Goal: Transaction & Acquisition: Book appointment/travel/reservation

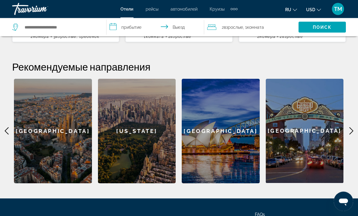
scroll to position [213, 0]
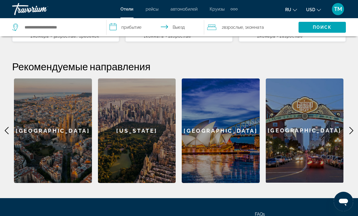
click at [67, 129] on div "Barcelona" at bounding box center [53, 131] width 78 height 105
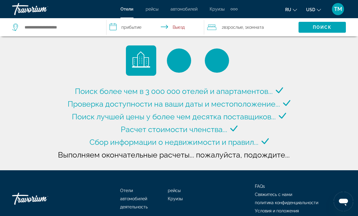
type input "**********"
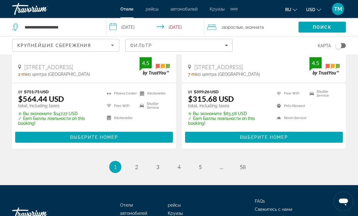
scroll to position [1277, 0]
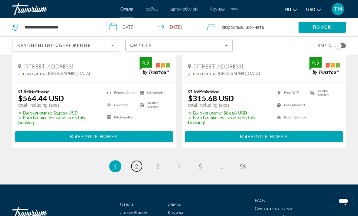
click at [134, 164] on link "page 2" at bounding box center [136, 166] width 11 height 11
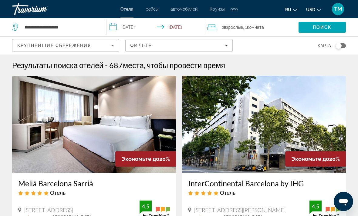
click at [270, 25] on div "2 Взрослый Взрослые , 1 Комната номера" at bounding box center [252, 27] width 91 height 8
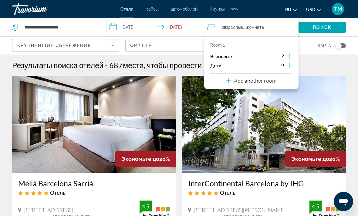
click at [290, 65] on icon "Increment children" at bounding box center [289, 64] width 5 height 5
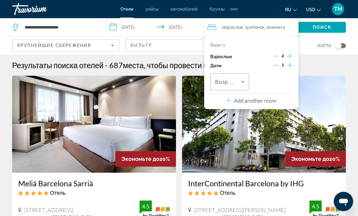
click at [241, 78] on icon "Travelers: 2 adults, 1 child" at bounding box center [242, 81] width 7 height 7
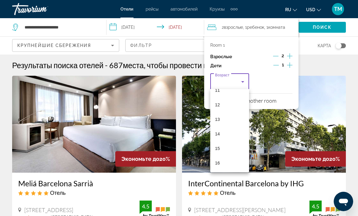
scroll to position [149, 0]
click at [220, 109] on mat-option "11" at bounding box center [229, 110] width 39 height 15
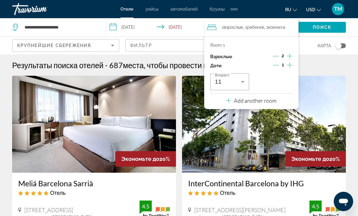
click at [285, 67] on div "1" at bounding box center [282, 65] width 19 height 9
click at [278, 65] on icon "Decrement children" at bounding box center [275, 64] width 5 height 5
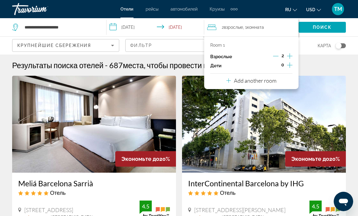
click at [289, 66] on icon "Increment children" at bounding box center [289, 65] width 5 height 7
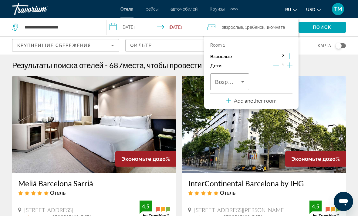
click at [240, 81] on icon "Travelers: 2 adults, 1 child" at bounding box center [242, 81] width 7 height 7
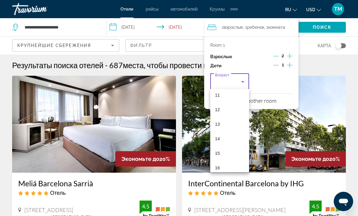
scroll to position [159, 0]
click at [227, 97] on mat-option "11" at bounding box center [229, 100] width 39 height 15
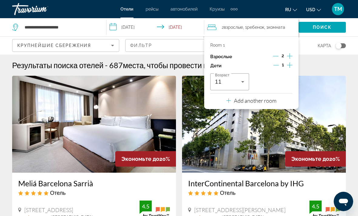
click at [261, 99] on p "Add another room" at bounding box center [255, 100] width 42 height 7
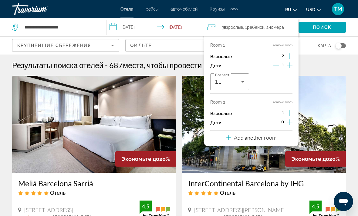
click at [259, 30] on span "Ребенок" at bounding box center [255, 27] width 17 height 5
click at [275, 30] on span ", 2 Комната номера" at bounding box center [274, 27] width 20 height 8
click at [146, 29] on input "**********" at bounding box center [156, 28] width 100 height 20
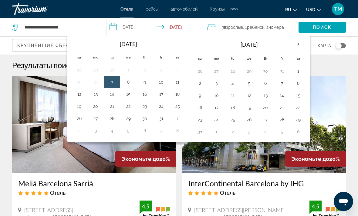
click at [301, 45] on th "Next month" at bounding box center [298, 44] width 16 height 13
click at [299, 44] on th "Next month" at bounding box center [298, 44] width 16 height 13
click at [210, 78] on table "Navigation placeholder Jan 2026 Su Mo Tu We Th Fr Sa 28 29 30 31 1 2 3 4 5 6 7 …" at bounding box center [249, 87] width 115 height 101
click at [205, 83] on button "4" at bounding box center [200, 83] width 10 height 8
click at [299, 86] on button "10" at bounding box center [298, 83] width 10 height 8
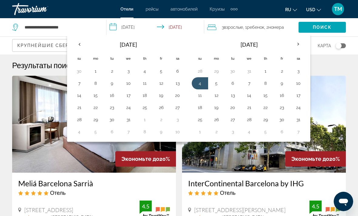
type input "**********"
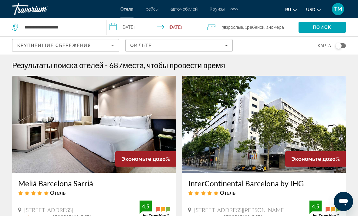
click at [326, 27] on span "Поиск" at bounding box center [322, 27] width 19 height 5
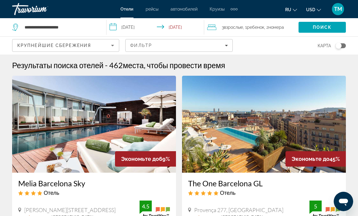
click at [88, 47] on span "Крупнейшие сбережения" at bounding box center [54, 45] width 74 height 5
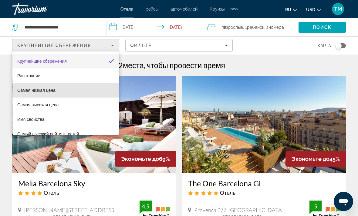
click at [58, 95] on mat-option "Самая низкая цена" at bounding box center [65, 90] width 106 height 15
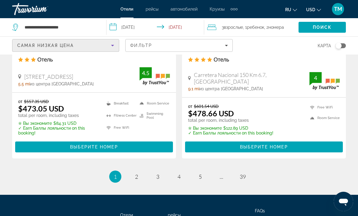
scroll to position [1266, 0]
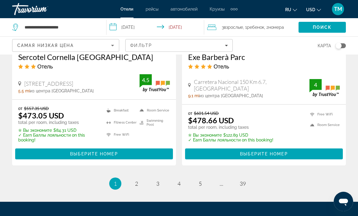
click at [243, 179] on link "page 39" at bounding box center [243, 184] width 11 height 11
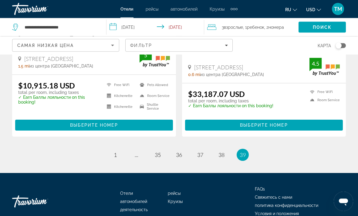
scroll to position [609, 0]
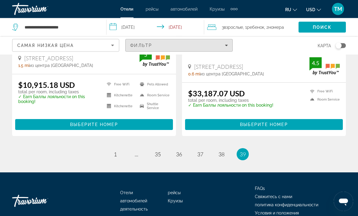
click at [222, 47] on div "Фильтр" at bounding box center [178, 45] width 97 height 5
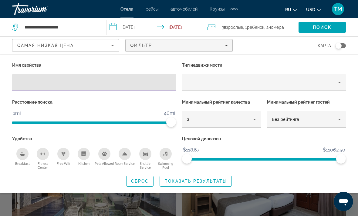
scroll to position [398, 0]
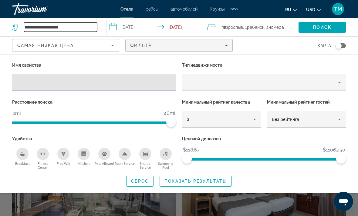
click at [60, 29] on input "**********" at bounding box center [60, 27] width 73 height 9
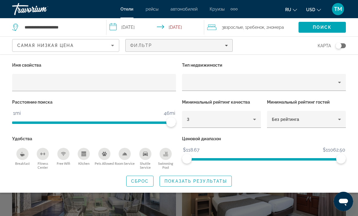
click at [17, 33] on div "**********" at bounding box center [56, 27] width 88 height 18
click at [64, 31] on input "**********" at bounding box center [60, 27] width 73 height 9
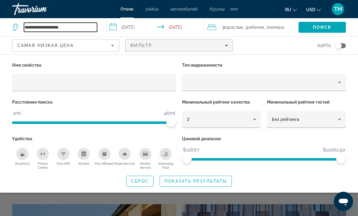
scroll to position [97, 0]
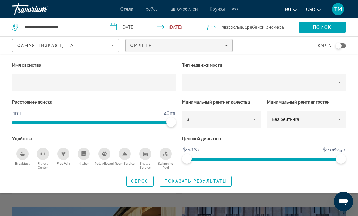
click at [21, 30] on div "**********" at bounding box center [54, 27] width 85 height 9
click at [41, 32] on input "**********" at bounding box center [60, 27] width 73 height 9
type input "*"
click at [323, 27] on span "Поиск" at bounding box center [322, 27] width 19 height 5
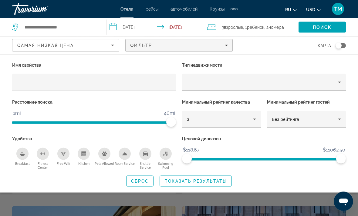
click at [323, 28] on span "Поиск" at bounding box center [322, 27] width 19 height 5
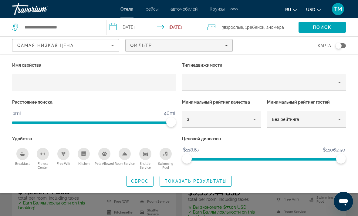
scroll to position [0, 0]
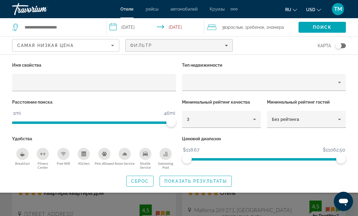
click at [17, 32] on div "Search widget" at bounding box center [54, 27] width 85 height 9
click at [15, 35] on div "Search widget" at bounding box center [56, 27] width 88 height 18
click at [17, 31] on icon "Search widget" at bounding box center [15, 27] width 7 height 7
click at [78, 32] on input "Search hotel destination" at bounding box center [60, 27] width 73 height 9
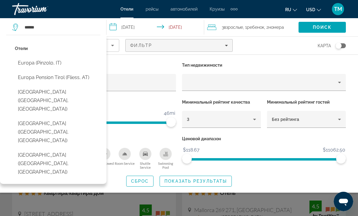
click at [81, 150] on button "Europa Terme (Abano Terme, IT)" at bounding box center [58, 164] width 86 height 29
type input "**********"
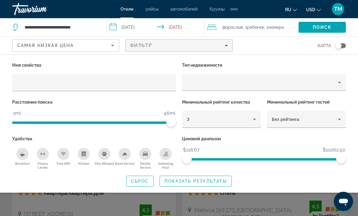
click at [318, 30] on span "Поиск" at bounding box center [322, 27] width 19 height 5
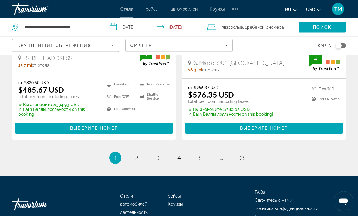
scroll to position [1295, 0]
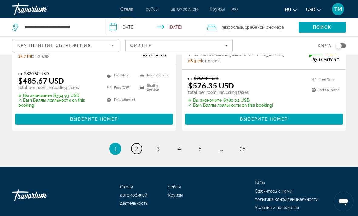
click at [136, 146] on span "2" at bounding box center [136, 149] width 3 height 7
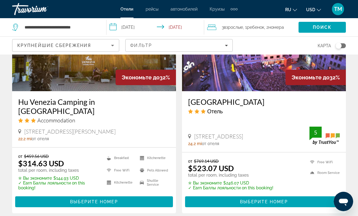
scroll to position [1007, 0]
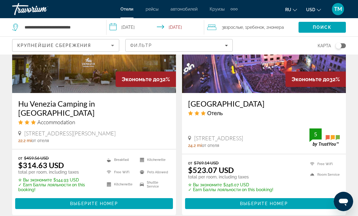
click at [114, 138] on div "22.2 mi от отеля" at bounding box center [94, 140] width 152 height 5
click at [119, 130] on div "Via Giuseppe De Marchi 7, Mestre 22.2 mi от отеля" at bounding box center [94, 136] width 152 height 13
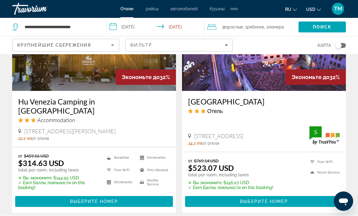
click at [58, 117] on span "Accommodation" at bounding box center [56, 120] width 38 height 7
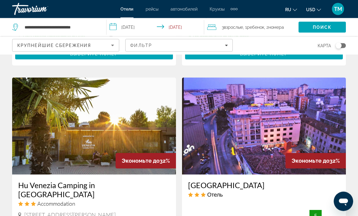
click at [75, 113] on img "Main content" at bounding box center [94, 126] width 164 height 97
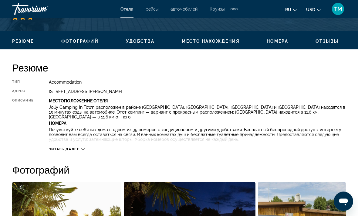
scroll to position [271, 0]
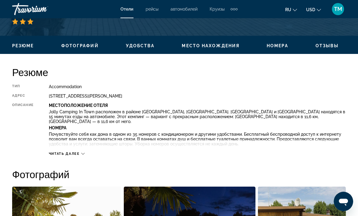
click at [75, 155] on span "Читать далее" at bounding box center [64, 154] width 31 height 4
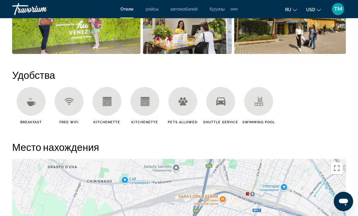
scroll to position [623, 0]
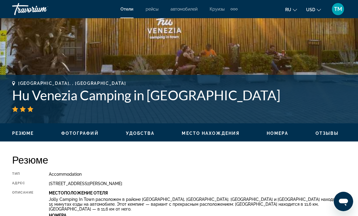
click at [87, 136] on span "Фотографий" at bounding box center [79, 133] width 37 height 5
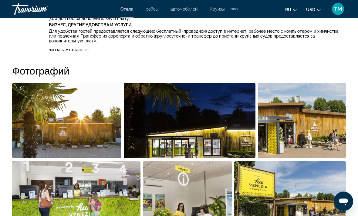
scroll to position [469, 0]
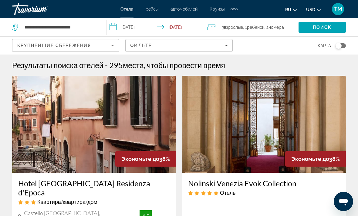
click at [109, 42] on icon "Sort by" at bounding box center [112, 45] width 7 height 7
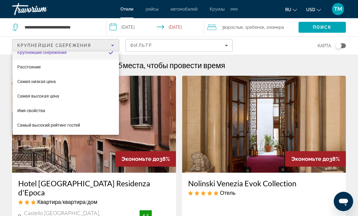
scroll to position [9, 0]
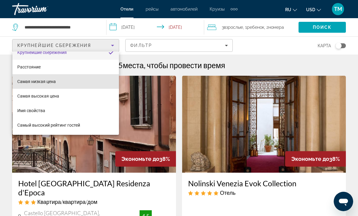
click at [59, 80] on mat-option "Самая низкая цена" at bounding box center [65, 81] width 106 height 15
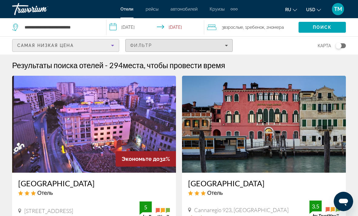
click at [220, 46] on div "Фильтр" at bounding box center [178, 45] width 97 height 5
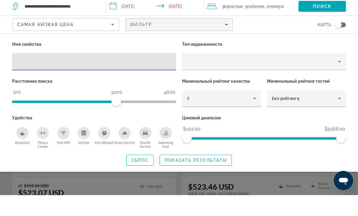
scroll to position [29, 0]
click at [22, 154] on icon "Breakfast" at bounding box center [22, 155] width 5 height 2
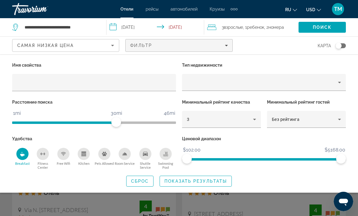
click at [65, 158] on div "Free Wifi" at bounding box center [63, 154] width 12 height 12
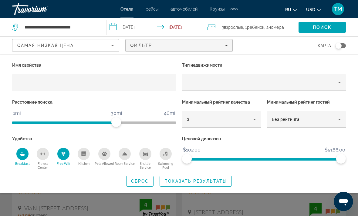
click at [125, 155] on icon "Room Service" at bounding box center [124, 154] width 5 height 5
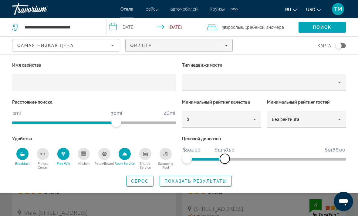
scroll to position [2, 0]
click at [205, 158] on span "ngx-slider" at bounding box center [264, 159] width 164 height 2
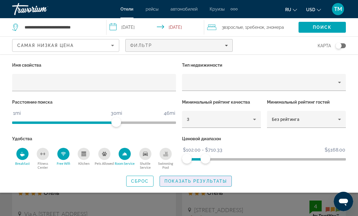
click at [188, 179] on span "Показать результаты" at bounding box center [195, 181] width 62 height 5
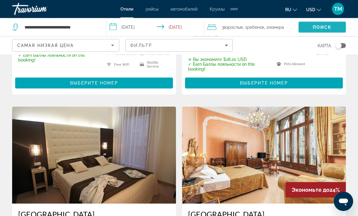
click at [322, 27] on span "Поиск" at bounding box center [322, 27] width 19 height 5
click at [322, 26] on span "Поиск" at bounding box center [322, 27] width 19 height 5
click at [321, 27] on span "Поиск" at bounding box center [322, 27] width 19 height 5
click at [314, 32] on span "Search" at bounding box center [321, 27] width 47 height 15
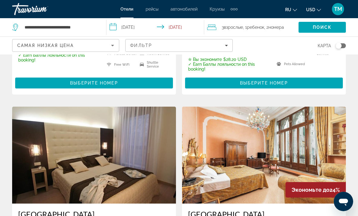
click at [318, 31] on span "Search" at bounding box center [321, 27] width 47 height 15
click at [127, 12] on span "Отели" at bounding box center [126, 9] width 13 height 5
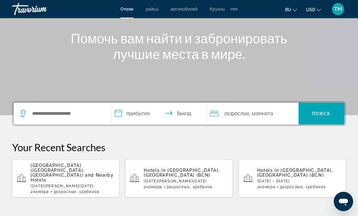
scroll to position [117, 0]
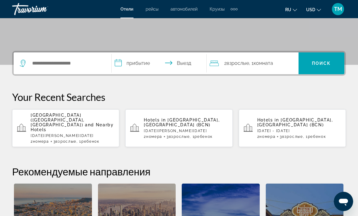
click at [233, 69] on div "2 Взрослый Взрослые , 1 Комната номера" at bounding box center [254, 63] width 89 height 22
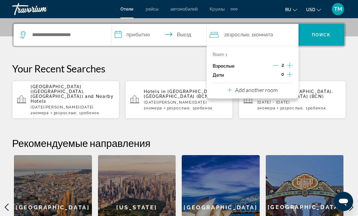
scroll to position [148, 0]
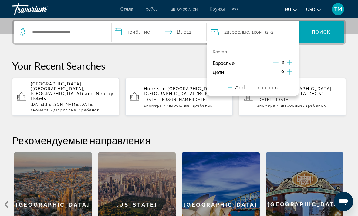
click at [291, 74] on icon "Increment children" at bounding box center [289, 71] width 5 height 7
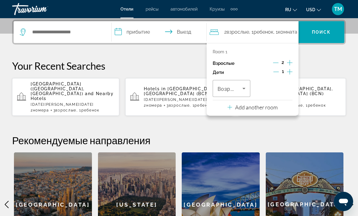
click at [240, 90] on span "Travelers: 2 adults, 1 child" at bounding box center [229, 88] width 25 height 7
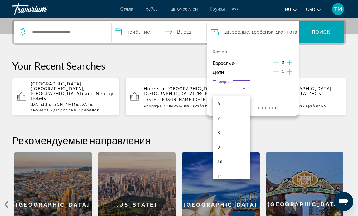
click at [339, 161] on div at bounding box center [179, 108] width 358 height 216
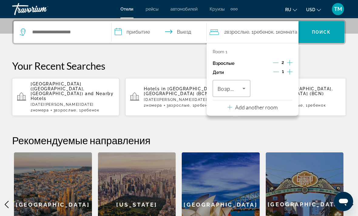
click at [241, 88] on icon "Travelers: 2 adults, 1 child" at bounding box center [243, 88] width 7 height 7
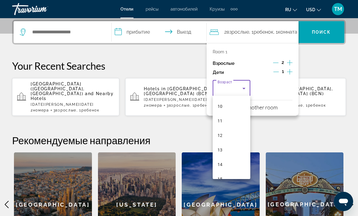
scroll to position [145, 0]
click at [231, 120] on mat-option "11" at bounding box center [232, 120] width 38 height 15
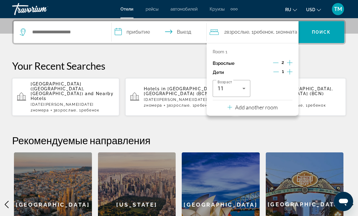
click at [293, 32] on span ", 1 Комната номера" at bounding box center [285, 32] width 24 height 8
click at [216, 35] on icon "Travelers: 2 adults, 1 child" at bounding box center [214, 32] width 9 height 7
click at [133, 36] on input "**********" at bounding box center [160, 33] width 97 height 24
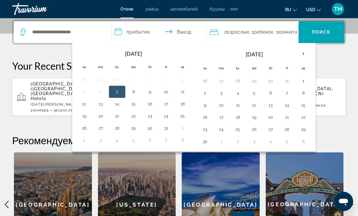
click at [306, 51] on th "Next month" at bounding box center [303, 53] width 16 height 13
click at [305, 53] on th "Next month" at bounding box center [303, 53] width 16 height 13
click at [209, 94] on button "4" at bounding box center [205, 93] width 10 height 8
click at [306, 95] on button "10" at bounding box center [303, 93] width 10 height 8
type input "**********"
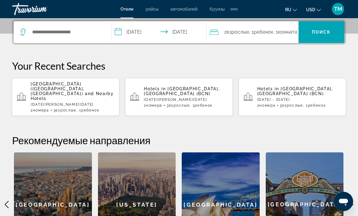
click at [325, 32] on span "Поиск" at bounding box center [321, 32] width 19 height 5
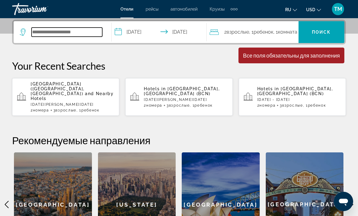
click at [98, 34] on input "Search hotel destination" at bounding box center [67, 32] width 71 height 9
click at [90, 34] on input "Search hotel destination" at bounding box center [67, 32] width 71 height 9
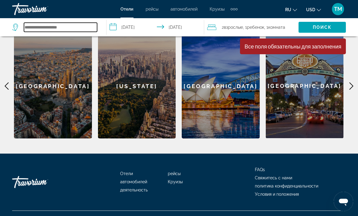
scroll to position [268, 0]
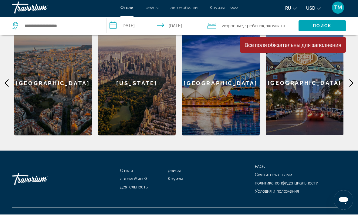
click at [351, 81] on icon "Main content" at bounding box center [351, 84] width 7 height 7
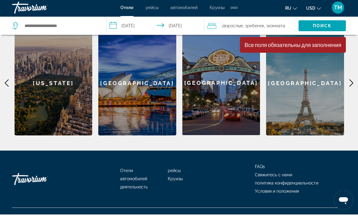
scroll to position [249, 0]
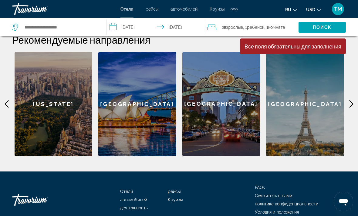
click at [352, 100] on icon "Main content" at bounding box center [351, 103] width 7 height 7
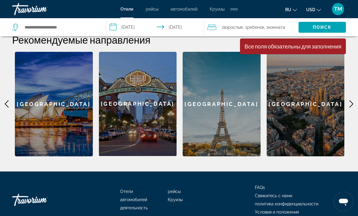
click at [349, 100] on icon "Main content" at bounding box center [351, 103] width 7 height 7
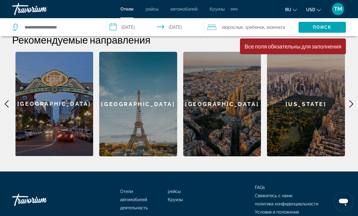
click at [349, 100] on icon "Main content" at bounding box center [351, 103] width 7 height 7
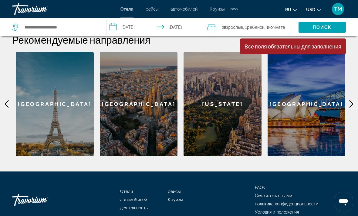
click at [350, 100] on icon "Main content" at bounding box center [351, 103] width 7 height 7
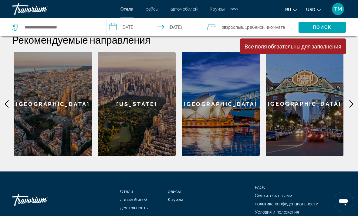
click at [348, 100] on icon "Main content" at bounding box center [351, 103] width 7 height 7
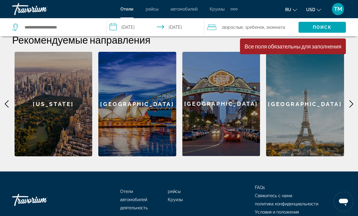
click at [349, 100] on icon "Main content" at bounding box center [351, 103] width 7 height 7
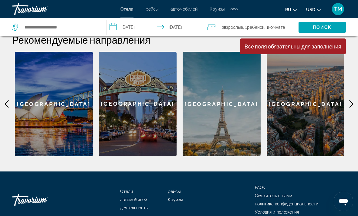
click at [353, 100] on icon "Main content" at bounding box center [351, 103] width 7 height 7
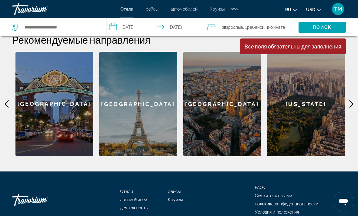
click at [349, 100] on icon "Main content" at bounding box center [351, 103] width 7 height 7
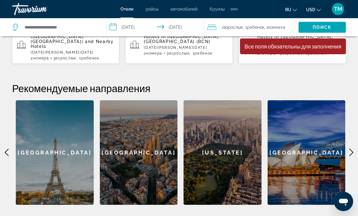
click at [162, 141] on div "Barcelona" at bounding box center [139, 152] width 78 height 105
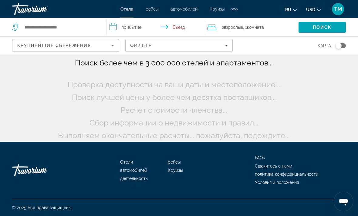
scroll to position [9, 0]
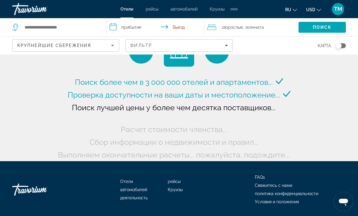
click at [146, 27] on input "**********" at bounding box center [156, 28] width 100 height 20
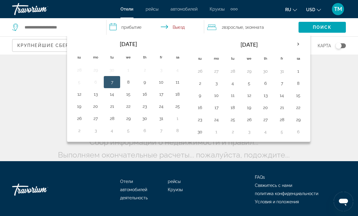
click at [298, 48] on th "Next month" at bounding box center [298, 44] width 16 height 13
click at [298, 46] on th "Next month" at bounding box center [298, 44] width 16 height 13
click at [203, 82] on button "4" at bounding box center [200, 83] width 10 height 8
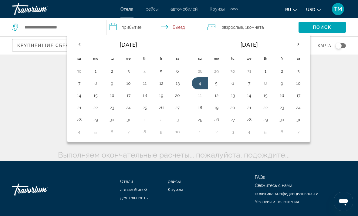
click at [302, 82] on button "10" at bounding box center [298, 83] width 10 height 8
type input "**********"
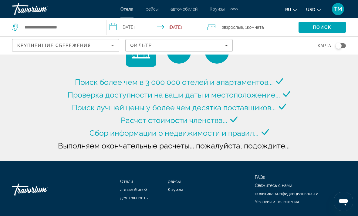
click at [319, 26] on span "Поиск" at bounding box center [322, 27] width 19 height 5
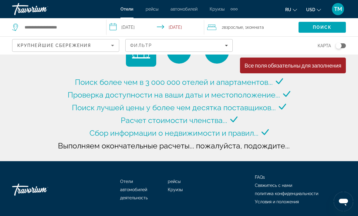
type input "**********"
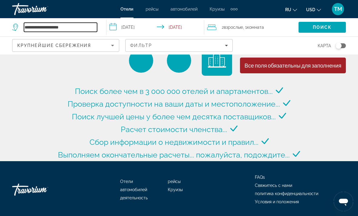
click at [83, 25] on input "**********" at bounding box center [60, 27] width 73 height 9
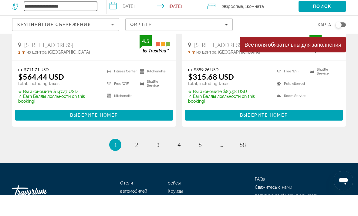
scroll to position [1320, 0]
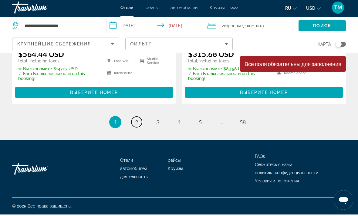
click at [139, 123] on link "page 2" at bounding box center [136, 123] width 11 height 11
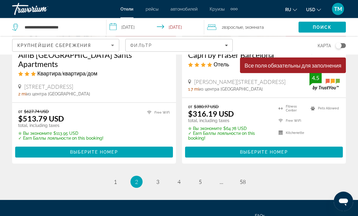
scroll to position [1279, 0]
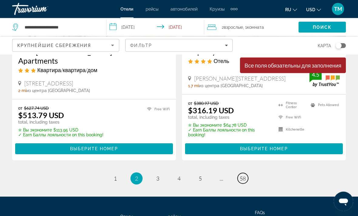
click at [247, 175] on link "page 58" at bounding box center [243, 179] width 11 height 11
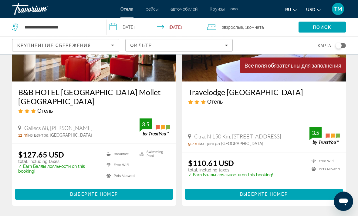
scroll to position [302, 0]
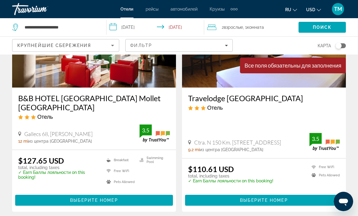
click at [262, 29] on span "Комната" at bounding box center [255, 27] width 17 height 5
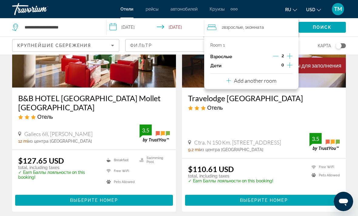
click at [292, 64] on icon "Increment children" at bounding box center [289, 64] width 5 height 5
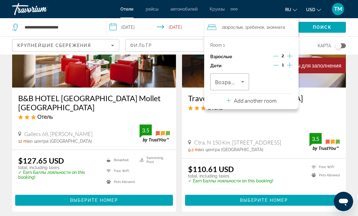
click at [241, 81] on icon "Travelers: 2 adults, 1 child" at bounding box center [242, 81] width 7 height 7
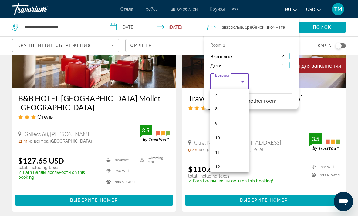
scroll to position [110, 0]
click at [230, 150] on mat-option "11" at bounding box center [229, 148] width 39 height 15
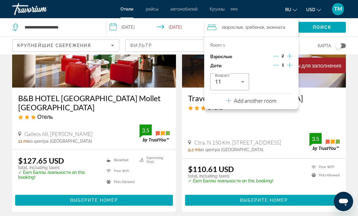
click at [281, 32] on div "2 Взрослый Взрослые , 1 Ребенок Дети , 1 Комната номера" at bounding box center [252, 27] width 91 height 18
click at [328, 26] on span "Поиск" at bounding box center [322, 27] width 19 height 5
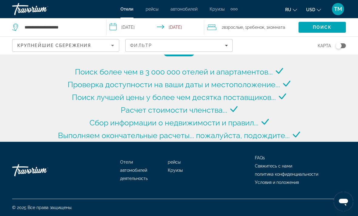
scroll to position [19, 0]
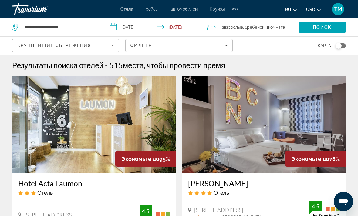
click at [43, 13] on div "Travorium" at bounding box center [42, 9] width 61 height 16
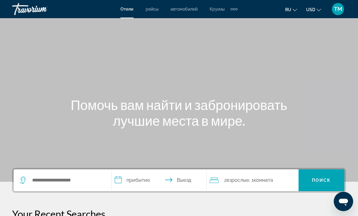
click at [41, 11] on div "Travorium" at bounding box center [42, 9] width 61 height 16
click at [43, 16] on div "Travorium" at bounding box center [42, 9] width 61 height 16
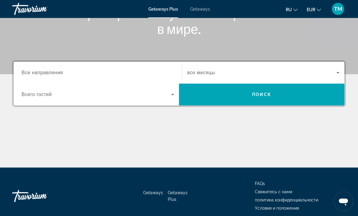
scroll to position [108, 0]
click at [258, 95] on span "Поиск" at bounding box center [261, 94] width 19 height 5
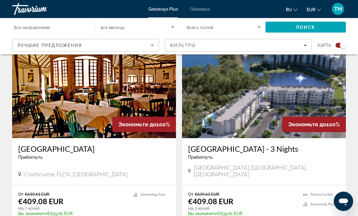
scroll to position [223, 0]
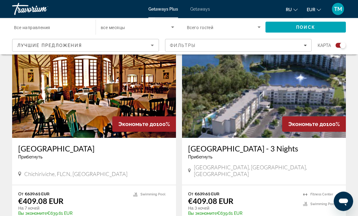
click at [258, 24] on icon "Search widget" at bounding box center [258, 27] width 7 height 7
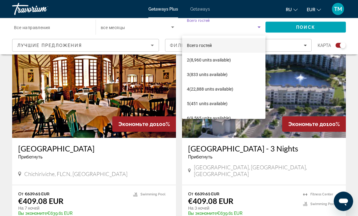
scroll to position [223, 0]
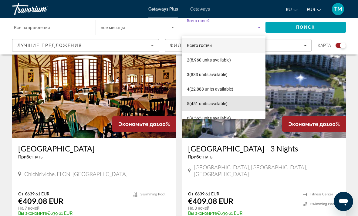
click at [221, 101] on span "5 (451 units available)" at bounding box center [207, 103] width 41 height 7
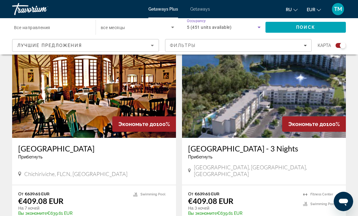
click at [319, 23] on span "Search" at bounding box center [305, 27] width 80 height 15
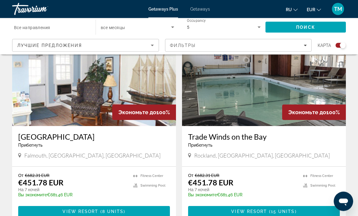
scroll to position [1320, 0]
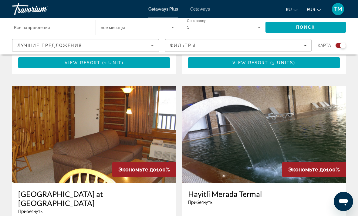
scroll to position [815, 0]
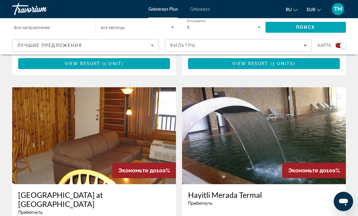
click at [297, 117] on img "Main content" at bounding box center [264, 135] width 164 height 97
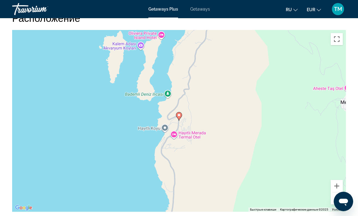
scroll to position [954, 0]
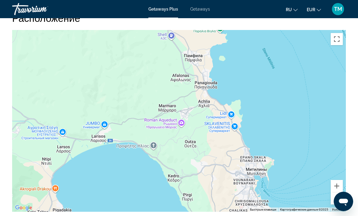
click at [336, 41] on button "Включить полноэкранный режим" at bounding box center [337, 39] width 12 height 12
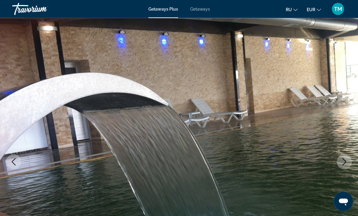
scroll to position [0, 0]
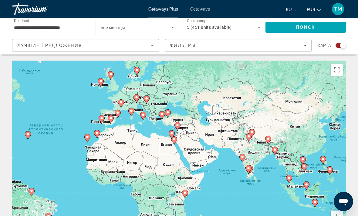
click at [99, 133] on icon "Main content" at bounding box center [96, 134] width 5 height 8
click at [100, 134] on icon "Main content" at bounding box center [97, 134] width 6 height 8
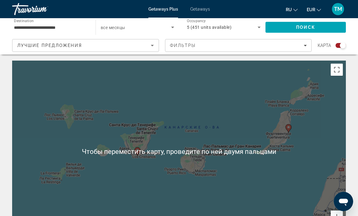
scroll to position [1, 0]
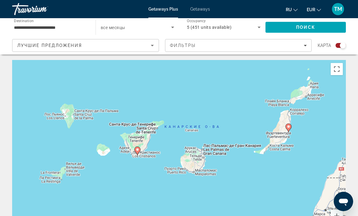
click at [332, 71] on button "Включить полноэкранный режим" at bounding box center [337, 69] width 12 height 12
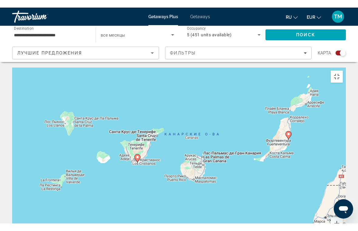
scroll to position [7, 0]
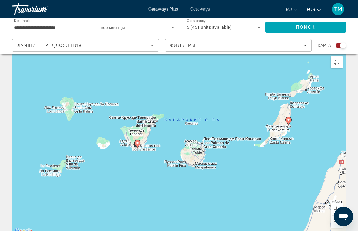
type input "**********"
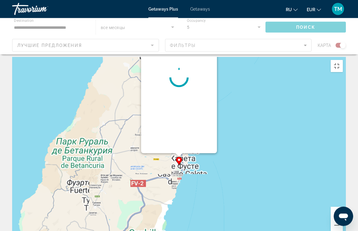
scroll to position [0, 0]
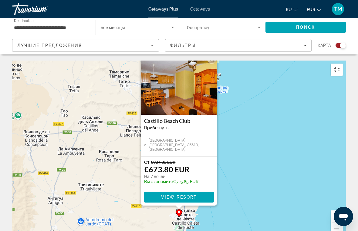
click at [193, 73] on img "Main content" at bounding box center [179, 84] width 76 height 61
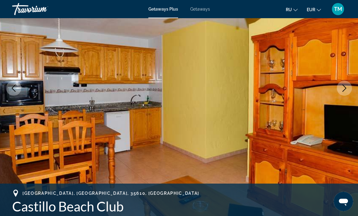
scroll to position [74, 0]
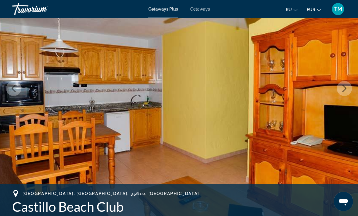
click at [347, 88] on icon "Next image" at bounding box center [344, 88] width 7 height 7
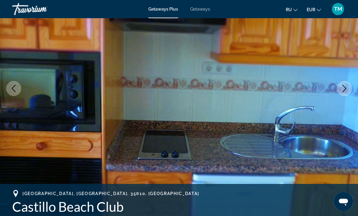
click at [346, 93] on button "Next image" at bounding box center [344, 88] width 15 height 15
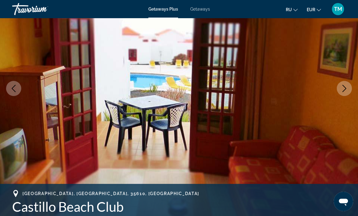
click at [341, 93] on button "Next image" at bounding box center [344, 88] width 15 height 15
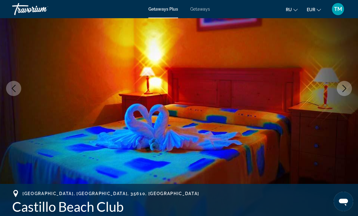
click at [344, 92] on button "Next image" at bounding box center [344, 88] width 15 height 15
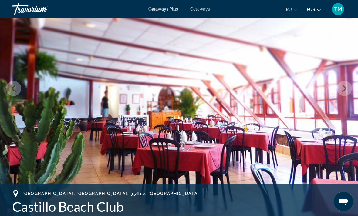
click at [346, 90] on icon "Next image" at bounding box center [344, 88] width 7 height 7
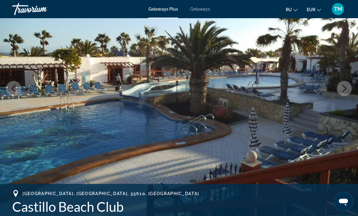
click at [348, 86] on button "Next image" at bounding box center [344, 88] width 15 height 15
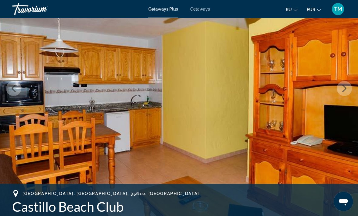
click at [346, 93] on button "Next image" at bounding box center [344, 88] width 15 height 15
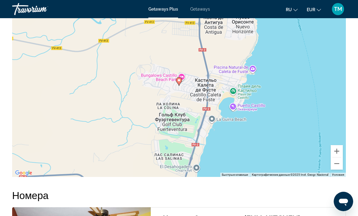
scroll to position [942, 0]
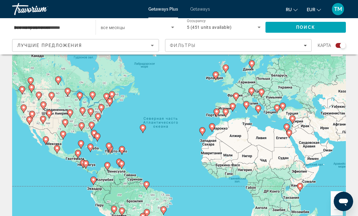
scroll to position [26, 0]
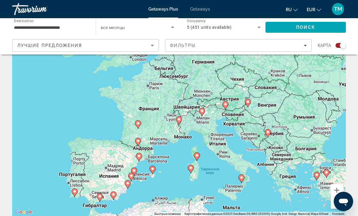
type input "**********"
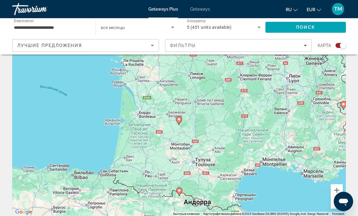
click at [181, 119] on icon "Main content" at bounding box center [178, 121] width 5 height 8
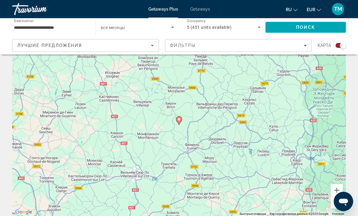
click at [181, 116] on gmp-advanced-marker "Main content" at bounding box center [179, 120] width 6 height 9
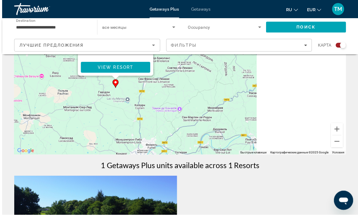
scroll to position [89, 0]
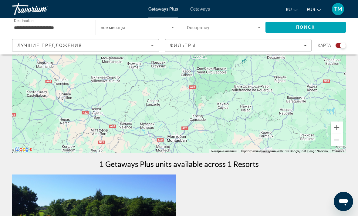
click at [341, 144] on button "Уменьшить" at bounding box center [337, 140] width 12 height 12
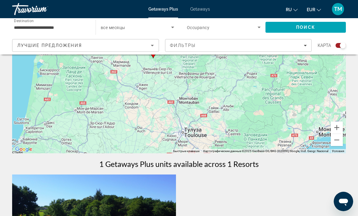
click at [336, 143] on button "Уменьшить" at bounding box center [337, 140] width 12 height 12
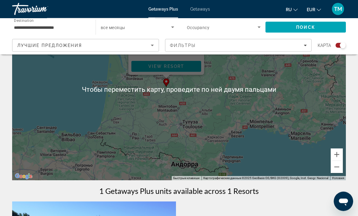
scroll to position [55, 0]
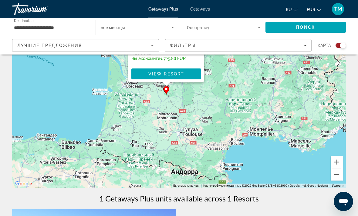
click at [339, 176] on button "Уменьшить" at bounding box center [337, 175] width 12 height 12
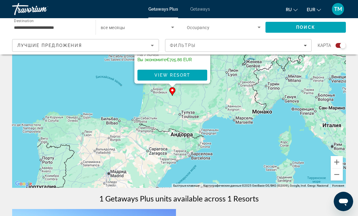
click at [340, 177] on button "Уменьшить" at bounding box center [337, 175] width 12 height 12
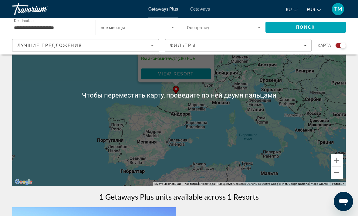
scroll to position [59, 0]
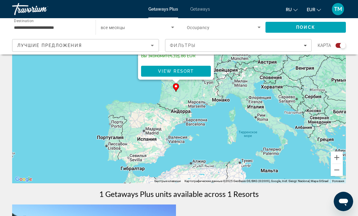
click at [339, 173] on button "Уменьшить" at bounding box center [337, 170] width 12 height 12
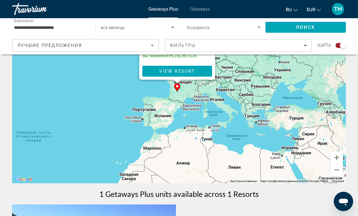
click at [339, 172] on button "Уменьшить" at bounding box center [337, 170] width 12 height 12
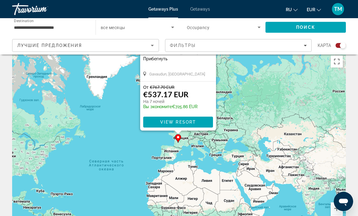
scroll to position [0, 0]
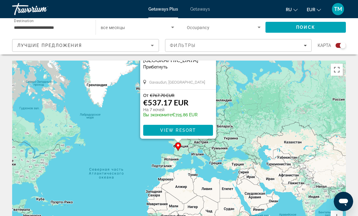
click at [203, 75] on div "Domaine De Gavaudun Прибегнуть - Это курорт только для взрослых [GEOGRAPHIC_DAT…" at bounding box center [178, 69] width 76 height 42
click at [201, 81] on div "Gavaudun, [GEOGRAPHIC_DATA]" at bounding box center [178, 81] width 70 height 5
click at [337, 71] on button "Включить полноэкранный режим" at bounding box center [337, 70] width 12 height 12
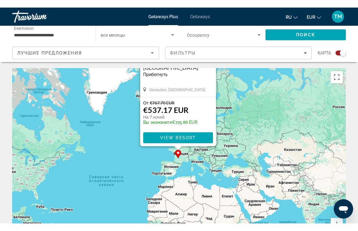
scroll to position [7, 0]
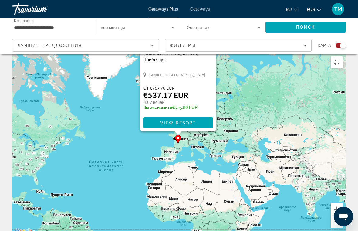
click at [185, 7] on img "Main content" at bounding box center [178, 10] width 76 height 61
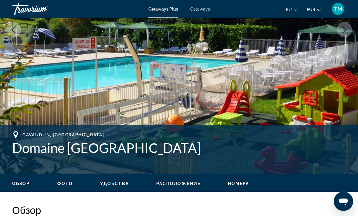
scroll to position [129, 0]
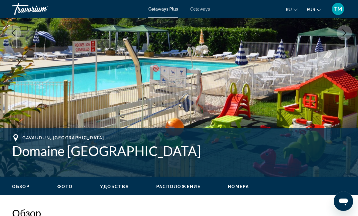
click at [347, 36] on icon "Next image" at bounding box center [344, 32] width 7 height 7
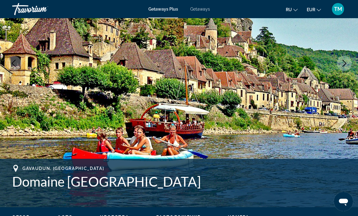
scroll to position [97, 0]
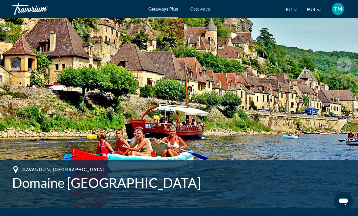
click at [344, 61] on icon "Next image" at bounding box center [344, 64] width 7 height 7
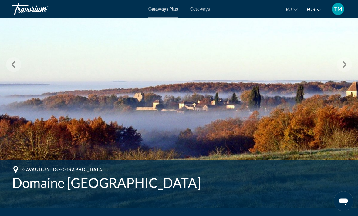
click at [343, 69] on button "Next image" at bounding box center [344, 64] width 15 height 15
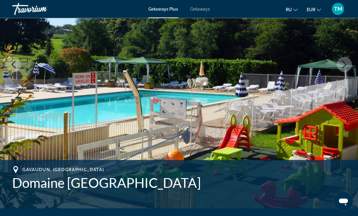
click at [341, 67] on icon "Next image" at bounding box center [344, 64] width 7 height 7
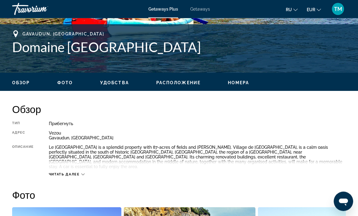
scroll to position [234, 0]
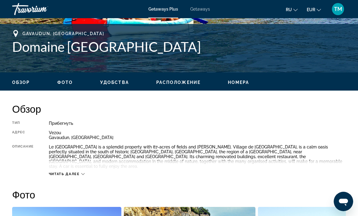
click at [119, 81] on span "Удобства" at bounding box center [114, 82] width 29 height 5
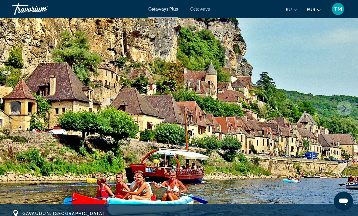
scroll to position [54, 0]
click at [231, 85] on img "Main content" at bounding box center [179, 109] width 358 height 288
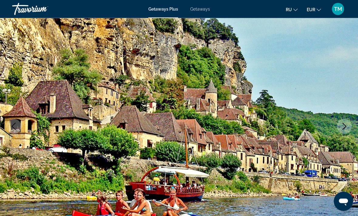
scroll to position [0, 0]
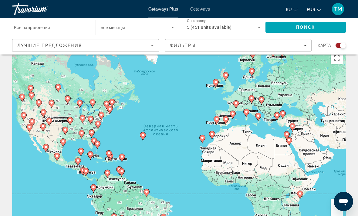
scroll to position [12, 0]
click at [249, 113] on icon "Main content" at bounding box center [246, 113] width 6 height 8
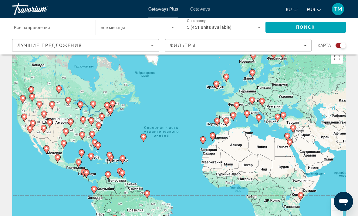
scroll to position [12, 0]
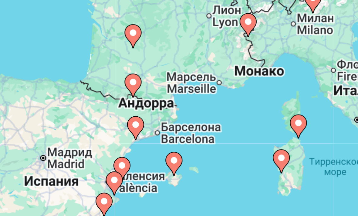
type input "**********"
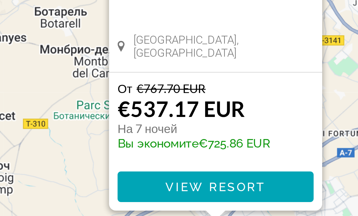
scroll to position [14, 0]
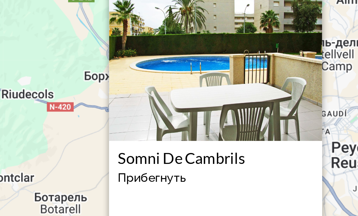
click at [141, 56] on img "Main content" at bounding box center [179, 86] width 76 height 61
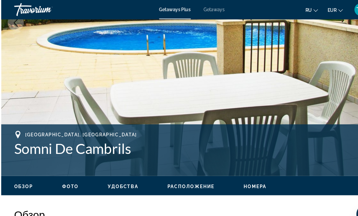
scroll to position [151, 0]
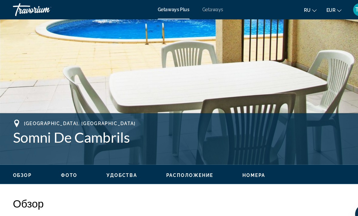
click at [298, 65] on img "Main content" at bounding box center [179, 11] width 358 height 288
click at [69, 165] on span "Фото" at bounding box center [64, 165] width 15 height 5
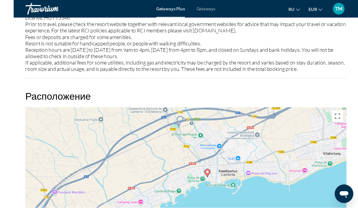
scroll to position [925, 0]
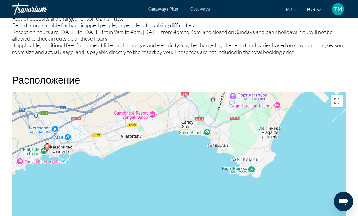
click at [337, 101] on button "Включить полноэкранный режим" at bounding box center [337, 101] width 12 height 12
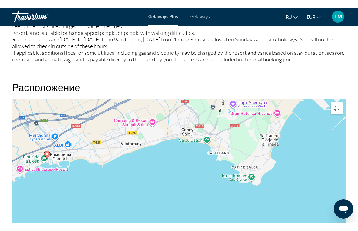
scroll to position [7, 0]
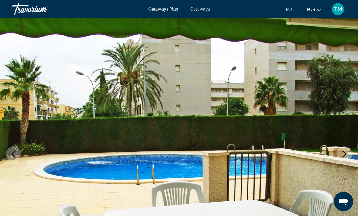
scroll to position [0, 0]
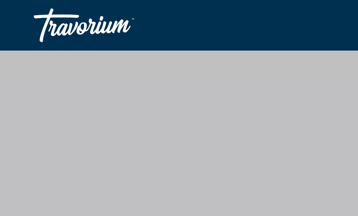
scroll to position [18, 0]
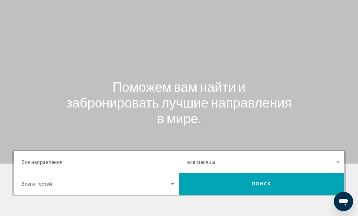
click at [281, 183] on span "Search" at bounding box center [261, 184] width 165 height 15
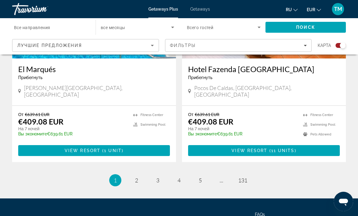
scroll to position [1372, 0]
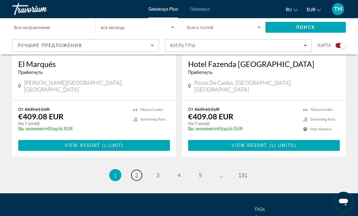
click at [139, 170] on link "page 2" at bounding box center [136, 175] width 11 height 11
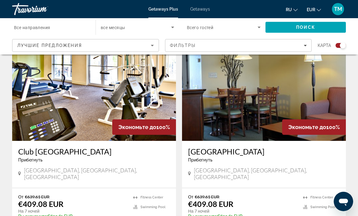
scroll to position [218, 0]
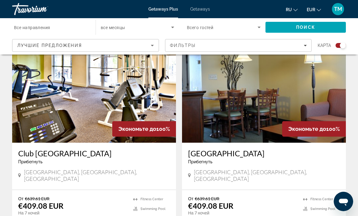
click at [58, 27] on input "Destination Все направления" at bounding box center [51, 27] width 74 height 7
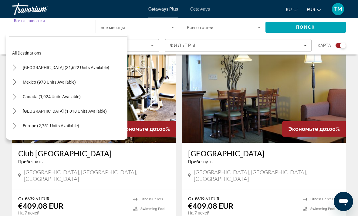
click at [62, 126] on span "Europe (2,751 units available)" at bounding box center [51, 125] width 56 height 5
type input "**********"
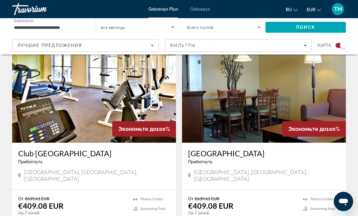
click at [242, 30] on span "Search widget" at bounding box center [222, 27] width 71 height 7
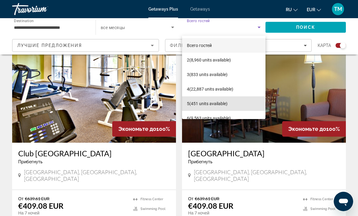
click at [227, 110] on mat-option "5 (451 units available)" at bounding box center [223, 103] width 83 height 15
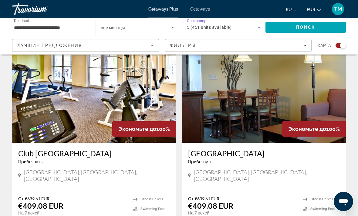
click at [319, 25] on span "Search" at bounding box center [305, 27] width 80 height 15
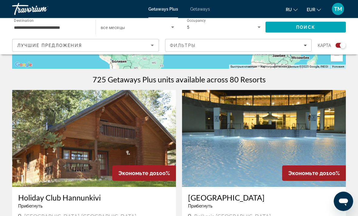
scroll to position [173, 0]
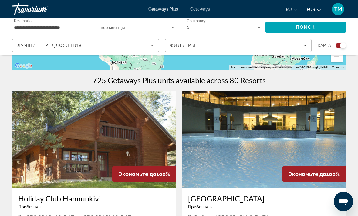
click at [168, 29] on span "Search widget" at bounding box center [136, 27] width 70 height 7
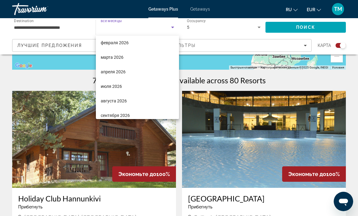
scroll to position [78, 0]
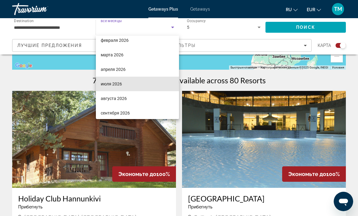
click at [131, 82] on mat-option "июля 2026" at bounding box center [137, 84] width 83 height 15
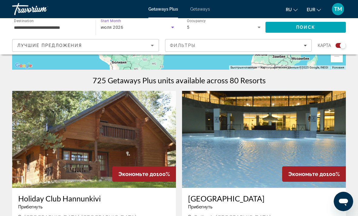
click at [322, 28] on span "Search" at bounding box center [305, 27] width 80 height 15
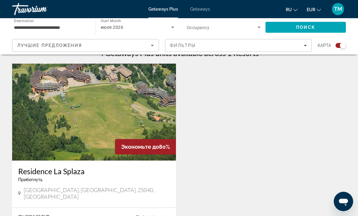
scroll to position [201, 0]
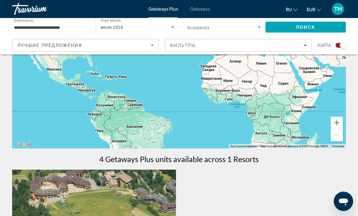
click at [130, 30] on div "июля 2026" at bounding box center [136, 27] width 70 height 7
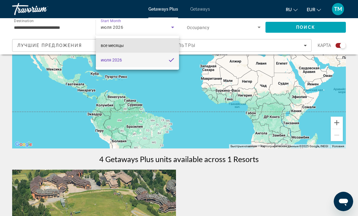
click at [154, 49] on mat-option "все месяцы" at bounding box center [137, 45] width 83 height 15
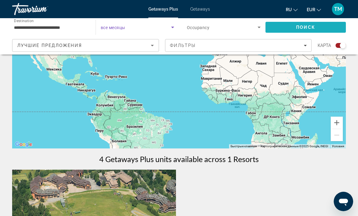
click at [316, 26] on span "Search" at bounding box center [305, 27] width 80 height 15
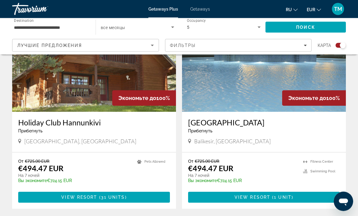
scroll to position [250, 0]
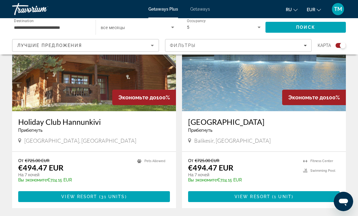
click at [266, 91] on img "Main content" at bounding box center [264, 62] width 164 height 97
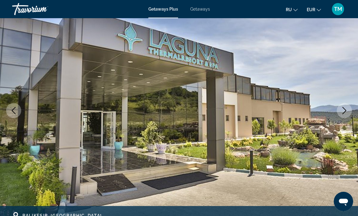
scroll to position [51, 0]
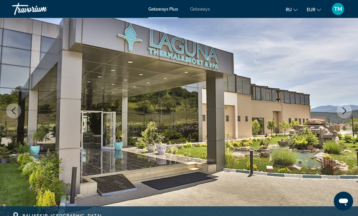
click at [348, 107] on button "Next image" at bounding box center [344, 111] width 15 height 15
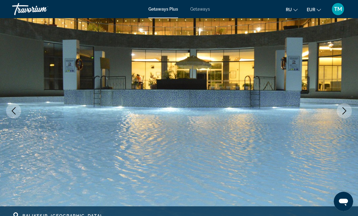
click at [346, 108] on icon "Next image" at bounding box center [344, 110] width 7 height 7
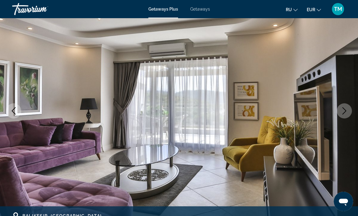
click at [343, 106] on button "Next image" at bounding box center [344, 110] width 15 height 15
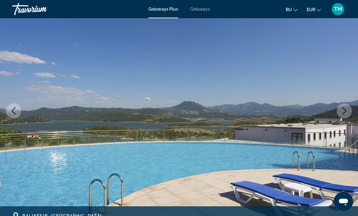
click at [344, 109] on icon "Next image" at bounding box center [344, 110] width 7 height 7
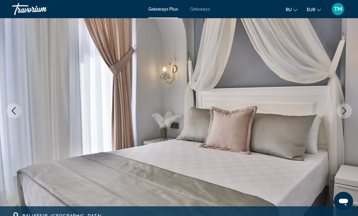
click at [345, 108] on icon "Next image" at bounding box center [344, 110] width 7 height 7
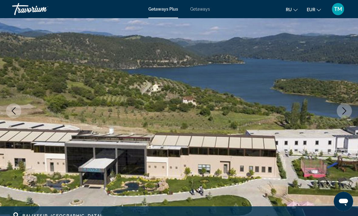
click at [347, 107] on button "Next image" at bounding box center [344, 110] width 15 height 15
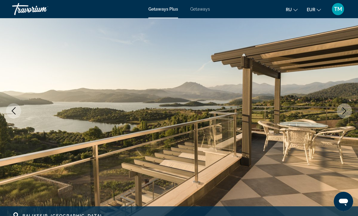
click at [345, 108] on icon "Next image" at bounding box center [344, 110] width 7 height 7
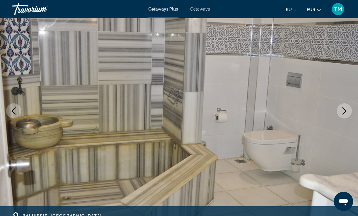
click at [342, 109] on icon "Next image" at bounding box center [344, 110] width 7 height 7
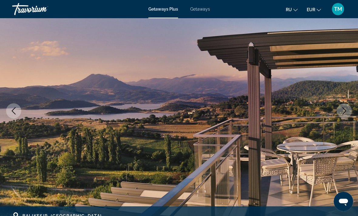
click at [349, 106] on button "Next image" at bounding box center [344, 110] width 15 height 15
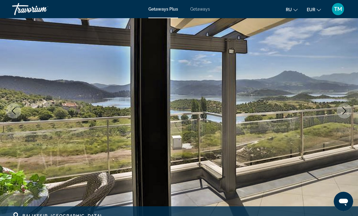
click at [351, 104] on img "Main content" at bounding box center [179, 111] width 358 height 288
click at [346, 106] on button "Next image" at bounding box center [344, 110] width 15 height 15
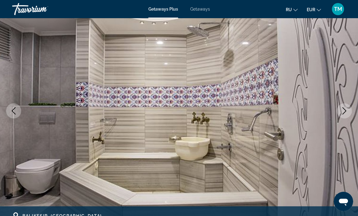
click at [340, 110] on button "Next image" at bounding box center [344, 110] width 15 height 15
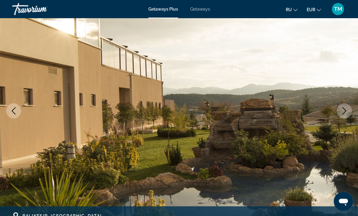
click at [345, 110] on icon "Next image" at bounding box center [344, 110] width 7 height 7
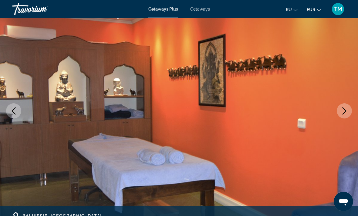
click at [344, 109] on icon "Next image" at bounding box center [344, 110] width 7 height 7
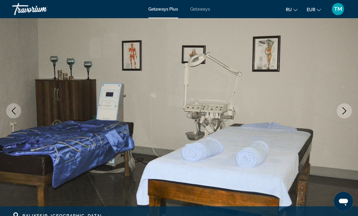
click at [343, 110] on icon "Next image" at bounding box center [344, 110] width 7 height 7
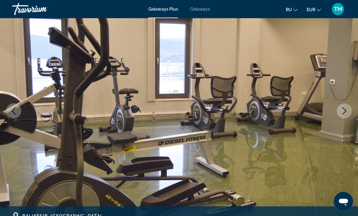
click at [348, 108] on icon "Next image" at bounding box center [344, 110] width 7 height 7
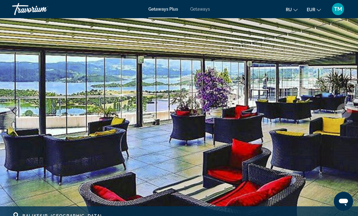
click at [347, 107] on button "Next image" at bounding box center [344, 110] width 15 height 15
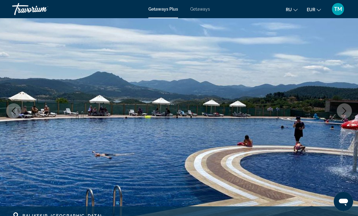
click at [347, 111] on icon "Next image" at bounding box center [344, 110] width 7 height 7
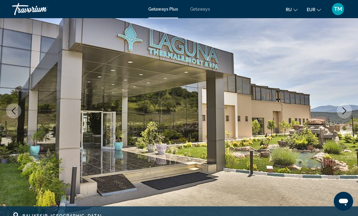
click at [348, 111] on button "Next image" at bounding box center [344, 110] width 15 height 15
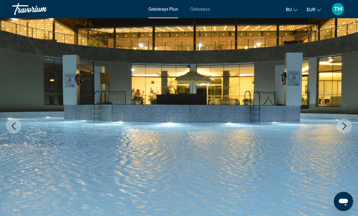
scroll to position [0, 0]
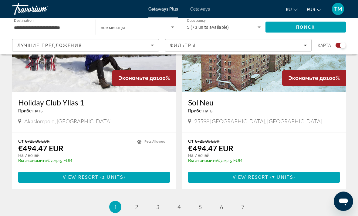
scroll to position [1372, 0]
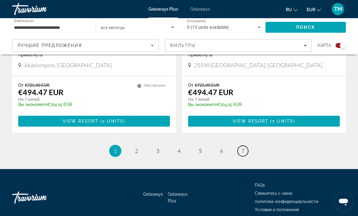
click at [247, 146] on link "page 7" at bounding box center [243, 151] width 11 height 11
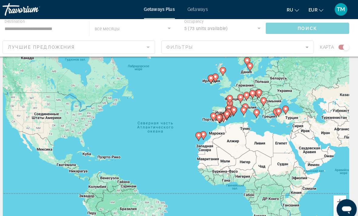
scroll to position [25, 0]
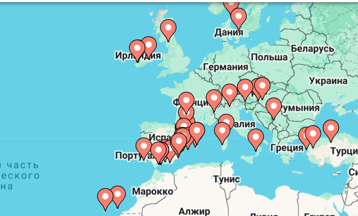
click at [229, 99] on image "Main content" at bounding box center [231, 101] width 4 height 4
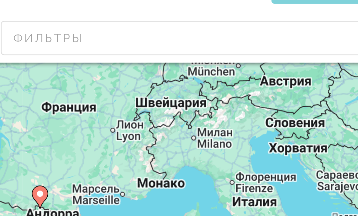
type input "**********"
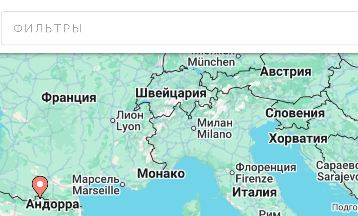
click at [102, 35] on div "Чтобы активировать перетаскивание с помощью клавиатуры, нажмите Alt + Ввод. Пос…" at bounding box center [179, 126] width 334 height 182
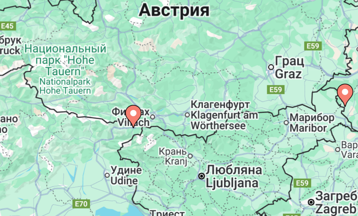
click at [176, 117] on icon "Main content" at bounding box center [179, 121] width 6 height 8
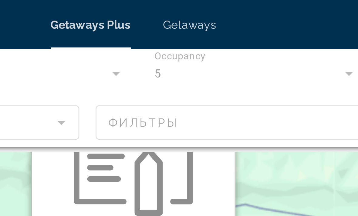
scroll to position [0, 0]
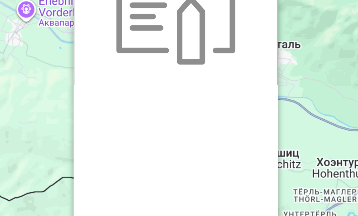
click at [153, 77] on img "Main content" at bounding box center [179, 99] width 52 height 45
